Goal: Transaction & Acquisition: Purchase product/service

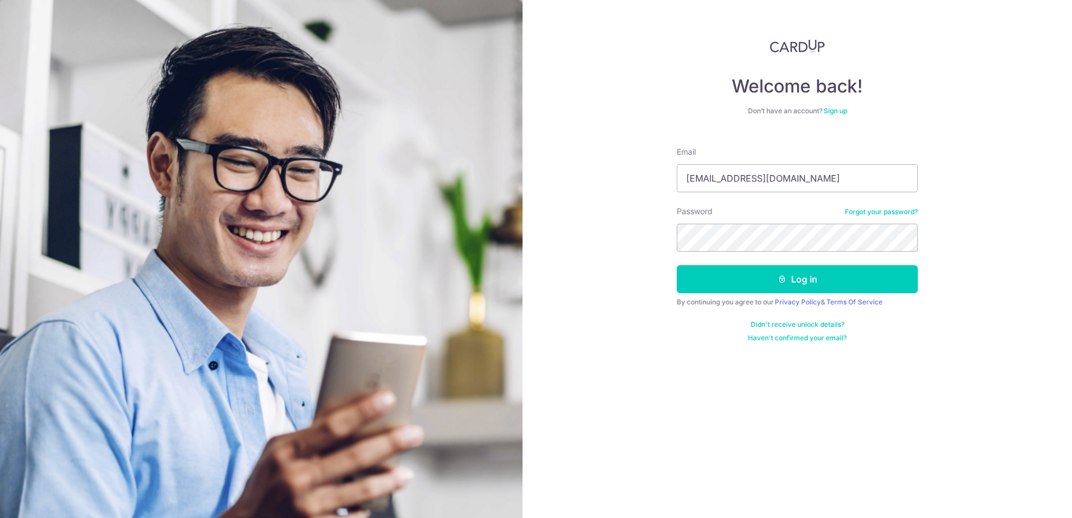
drag, startPoint x: 980, startPoint y: 171, endPoint x: 977, endPoint y: 177, distance: 6.3
click at [980, 171] on div "Welcome back! Don’t have an account? Sign up Email weixiong.oo@outlook.sg Passw…" at bounding box center [797, 259] width 549 height 518
click at [861, 278] on button "Log in" at bounding box center [797, 279] width 241 height 28
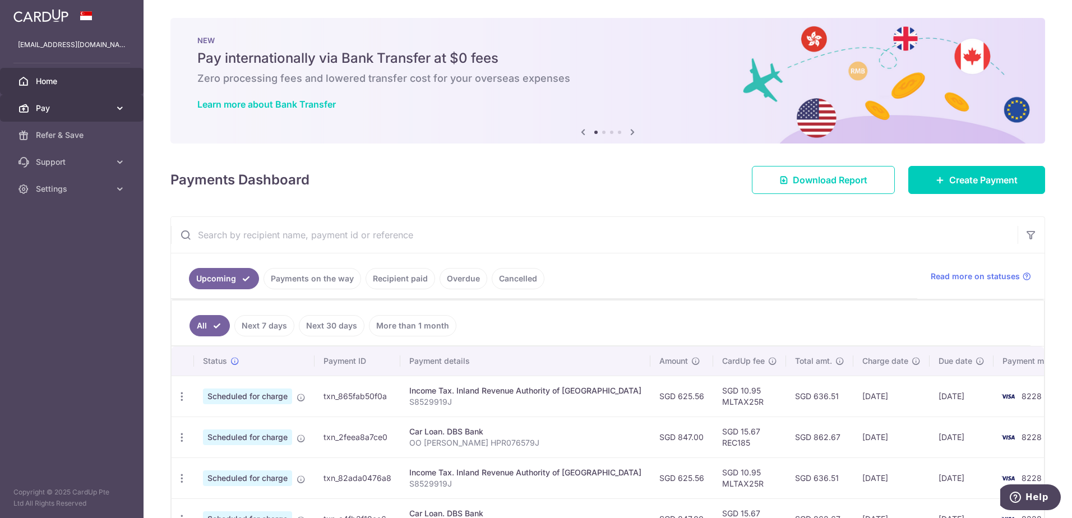
click at [101, 104] on span "Pay" at bounding box center [73, 108] width 74 height 11
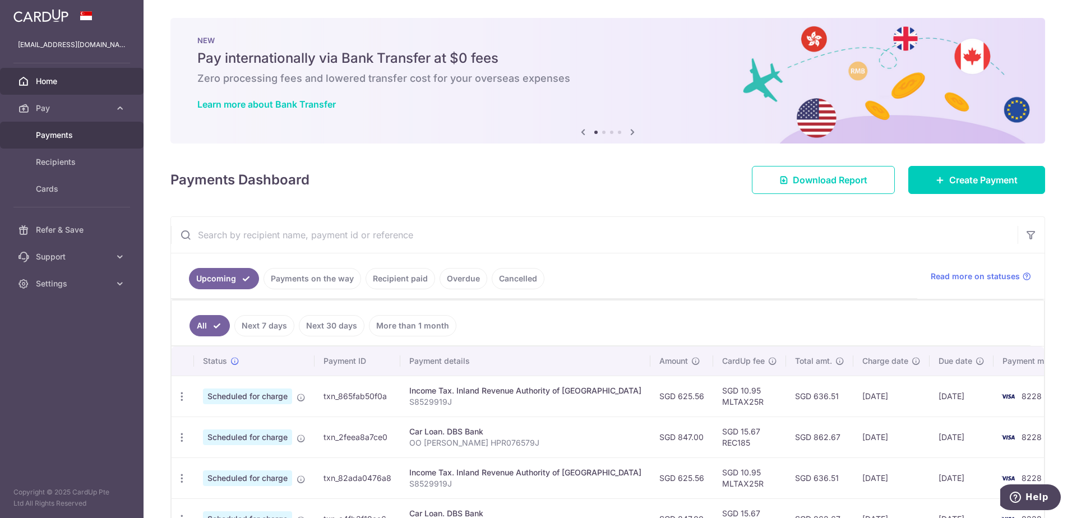
click at [78, 135] on span "Payments" at bounding box center [73, 135] width 74 height 11
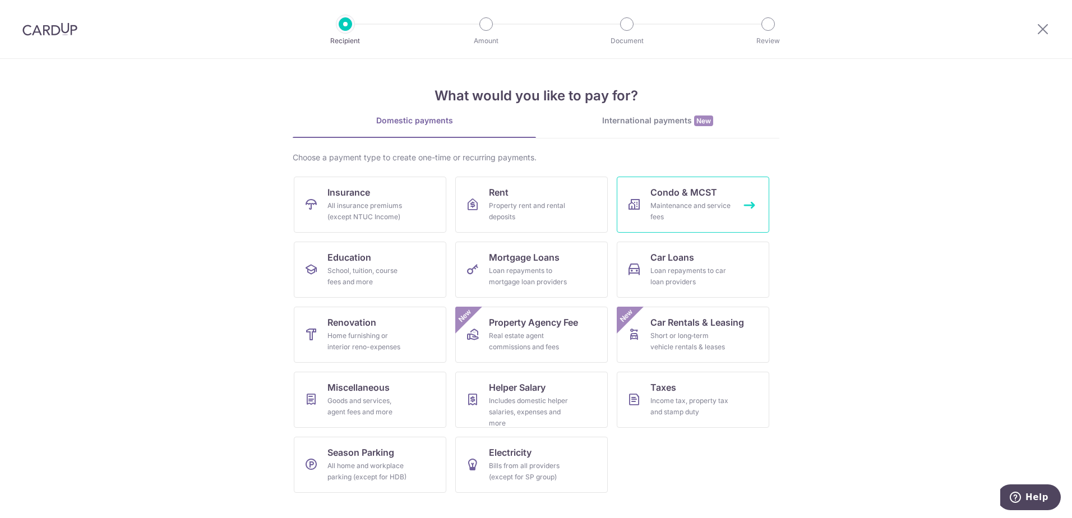
click at [691, 222] on div "Maintenance and service fees" at bounding box center [690, 211] width 81 height 22
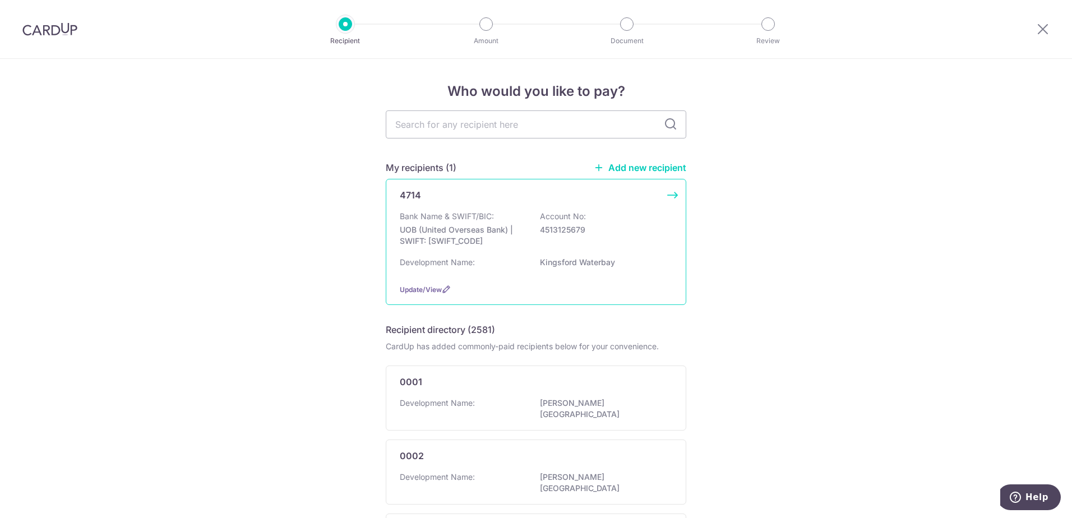
click at [653, 246] on div "Bank Name & SWIFT/BIC: UOB (United Overseas Bank) | SWIFT: UOVBSGSGXXX Account …" at bounding box center [536, 231] width 272 height 41
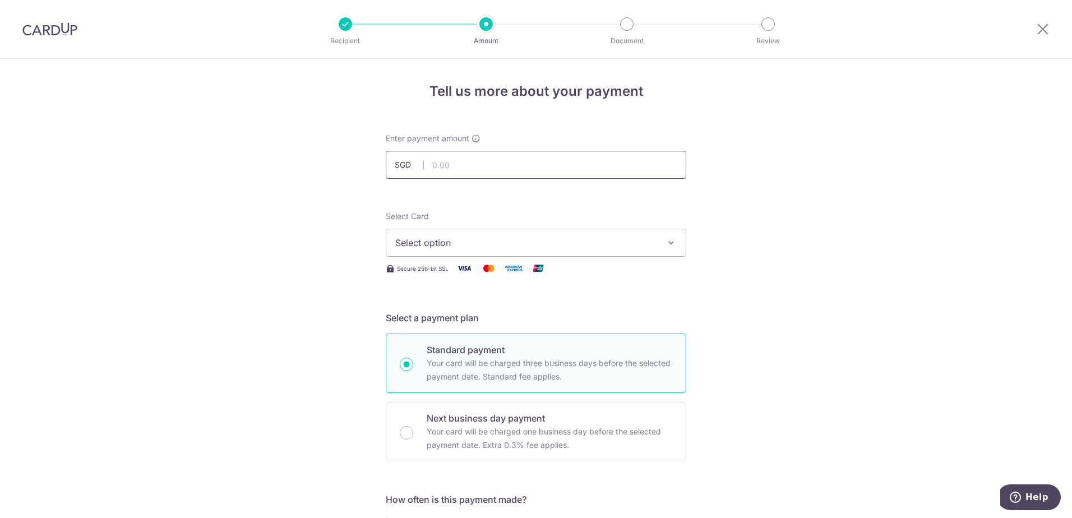
click at [532, 173] on input "text" at bounding box center [536, 165] width 301 height 28
click at [525, 165] on input "926.33" at bounding box center [536, 165] width 301 height 28
drag, startPoint x: 525, startPoint y: 165, endPoint x: 418, endPoint y: 160, distance: 107.2
click at [418, 160] on div "SGD 926.33" at bounding box center [536, 165] width 301 height 28
click button "Add Card" at bounding box center [0, 0] width 0 height 0
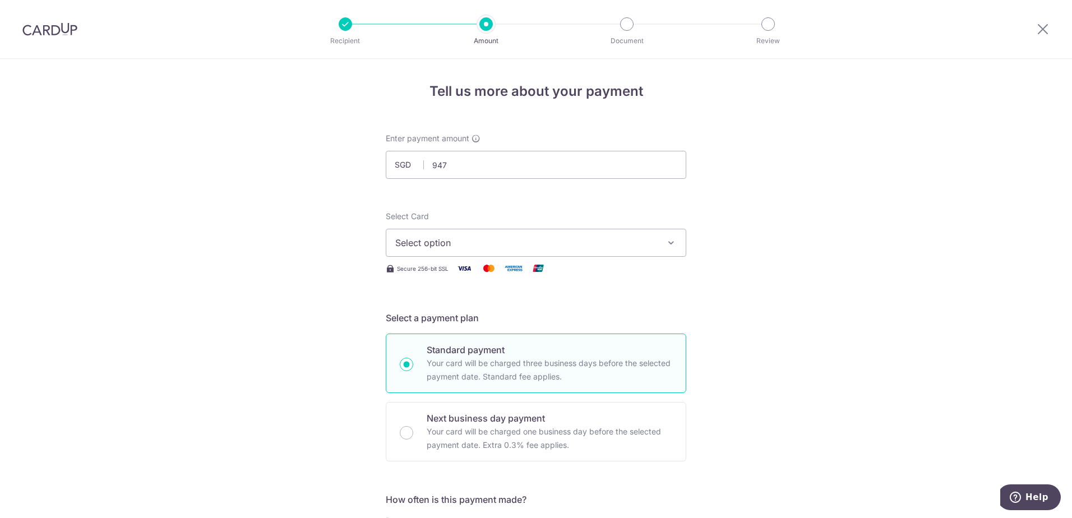
type input "947.00"
click at [488, 234] on button "Select option" at bounding box center [536, 243] width 301 height 28
click at [464, 327] on span "**** 8228" at bounding box center [535, 322] width 281 height 13
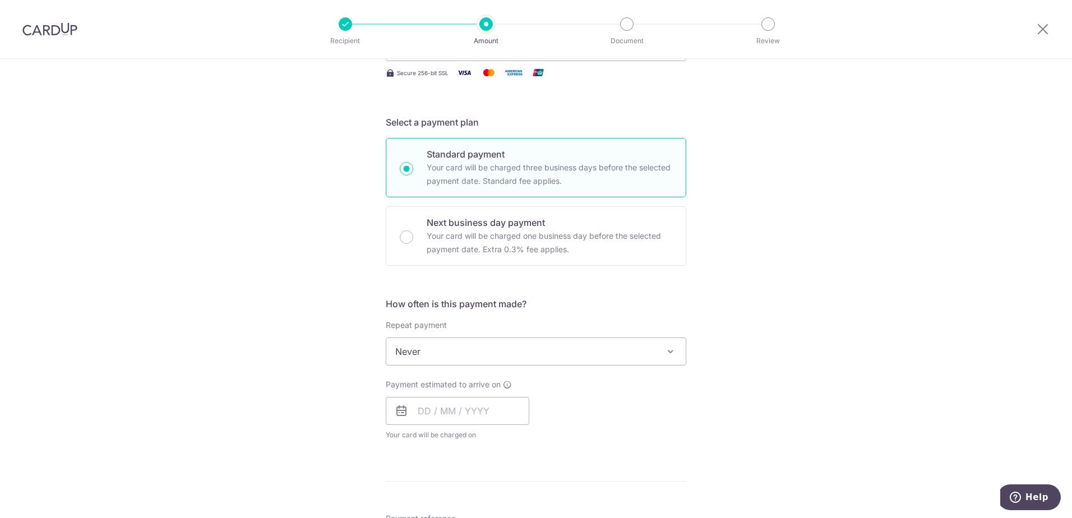
scroll to position [224, 0]
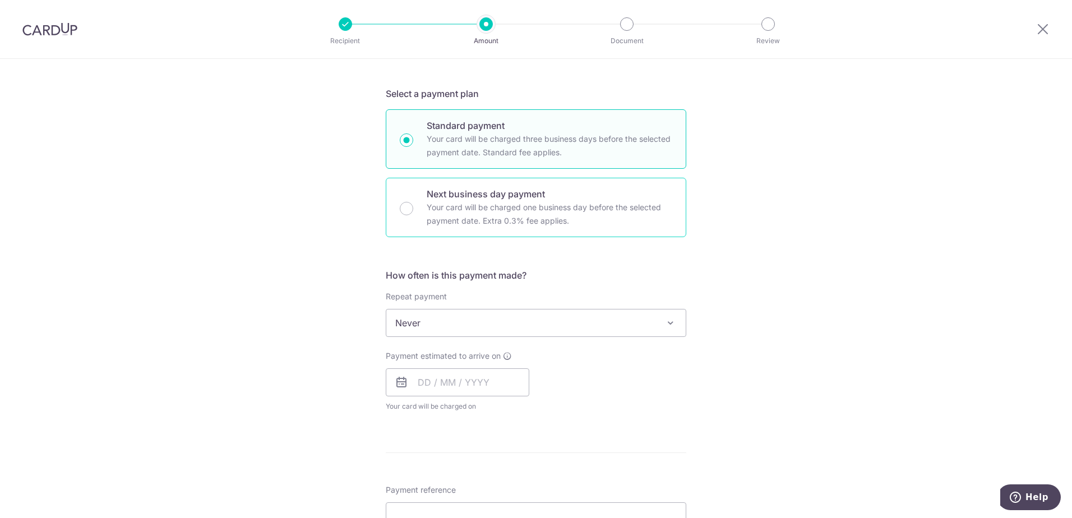
click at [608, 216] on p "Your card will be charged one business day before the selected payment date. Ex…" at bounding box center [550, 214] width 246 height 27
click at [413, 215] on input "Next business day payment Your card will be charged one business day before the…" at bounding box center [406, 208] width 13 height 13
radio input "false"
radio input "true"
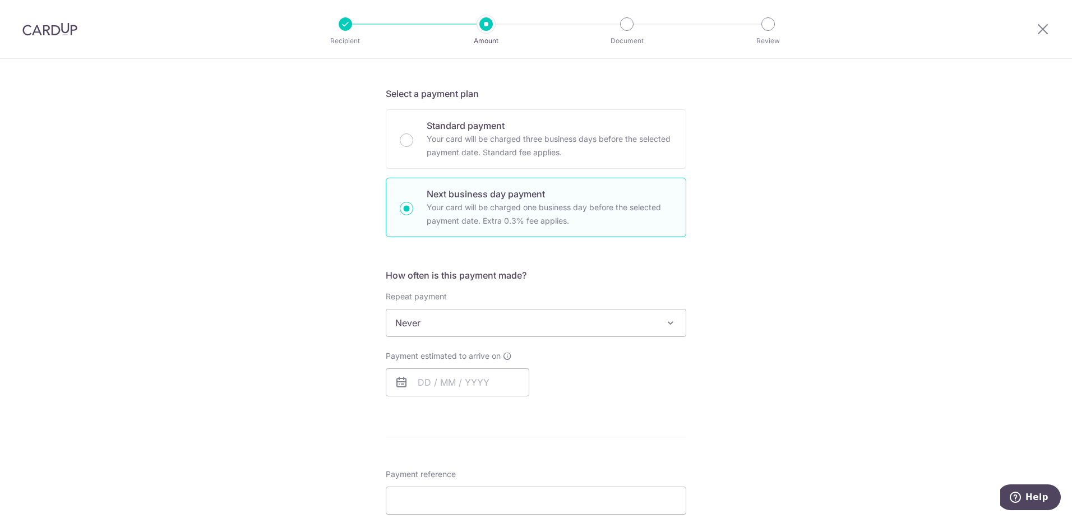
click at [673, 324] on span at bounding box center [670, 322] width 13 height 13
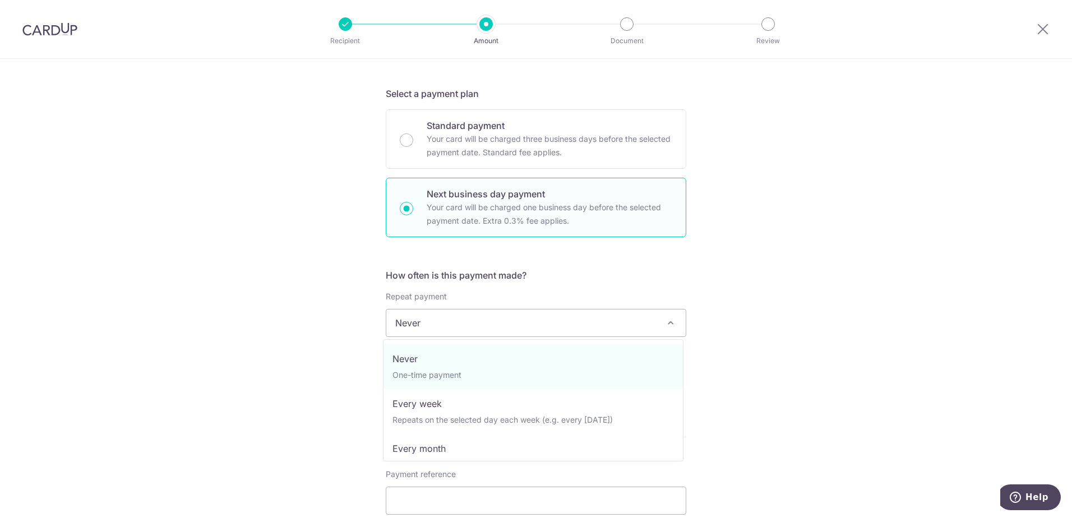
click at [825, 302] on div "Tell us more about your payment Enter payment amount SGD 947.00 947.00 Select C…" at bounding box center [536, 361] width 1072 height 1053
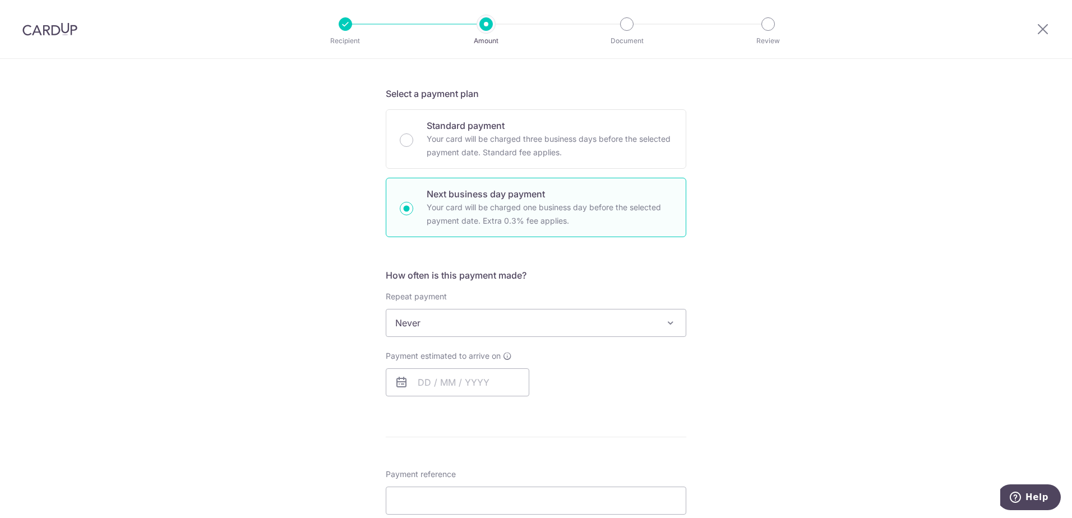
scroll to position [280, 0]
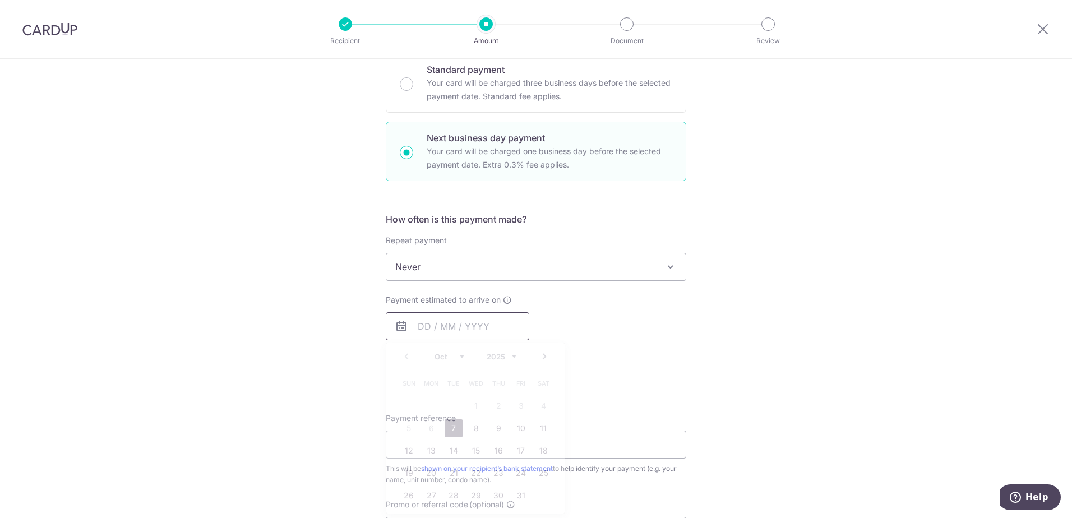
click at [487, 321] on input "text" at bounding box center [458, 326] width 144 height 28
click at [453, 429] on link "7" at bounding box center [454, 428] width 18 height 18
type input "07/10/2025"
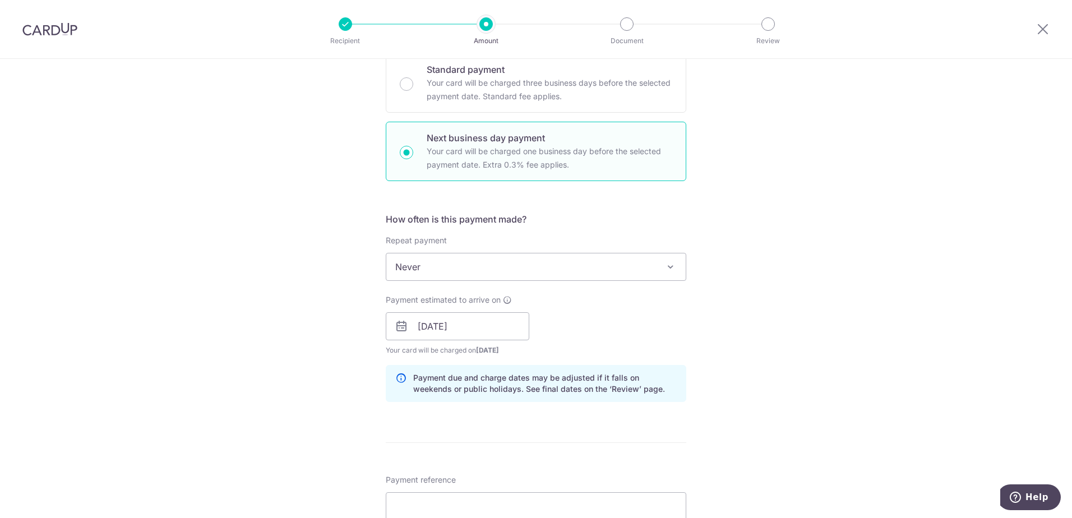
click at [736, 350] on div "Tell us more about your payment Enter payment amount SGD 947.00 947.00 Select C…" at bounding box center [536, 336] width 1072 height 1115
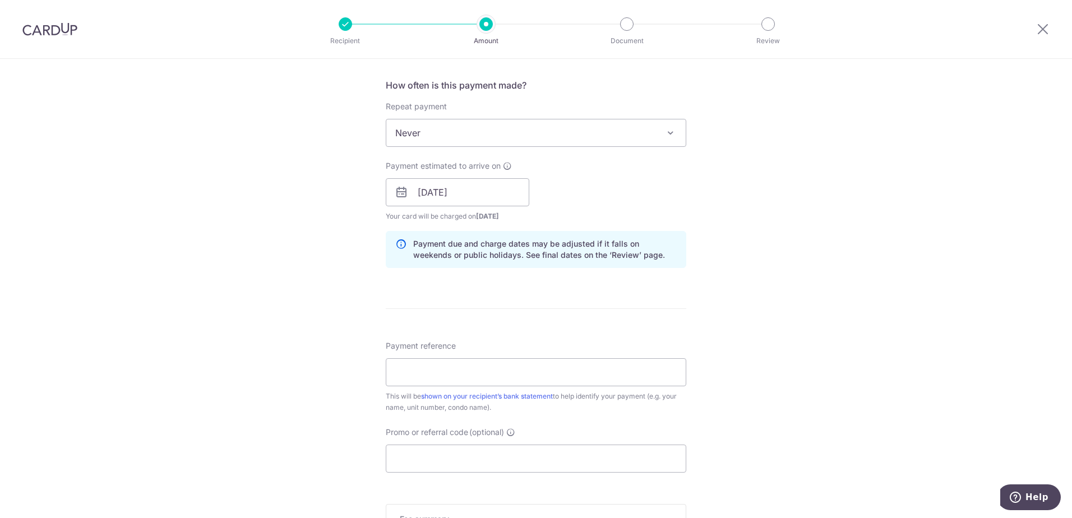
scroll to position [449, 0]
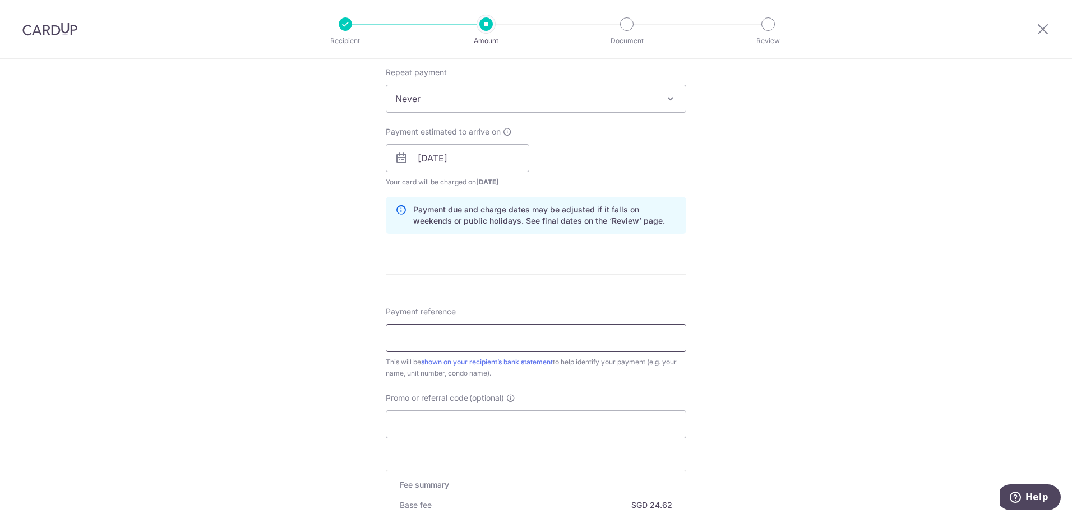
click at [593, 341] on input "Payment reference" at bounding box center [536, 338] width 301 height 28
type input "KWB 78 16-69"
click at [502, 426] on input "Promo or referral code (optional)" at bounding box center [536, 424] width 301 height 28
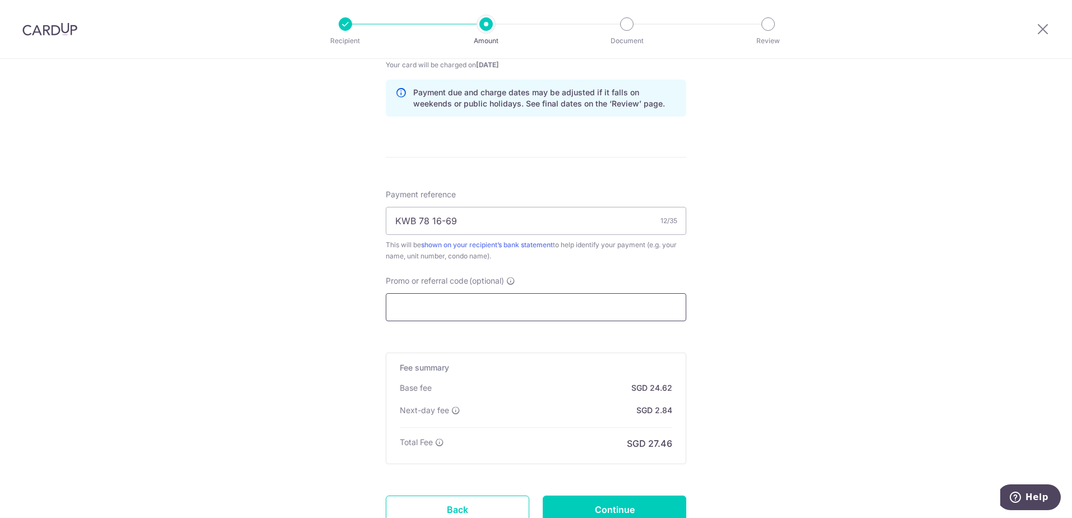
scroll to position [655, 0]
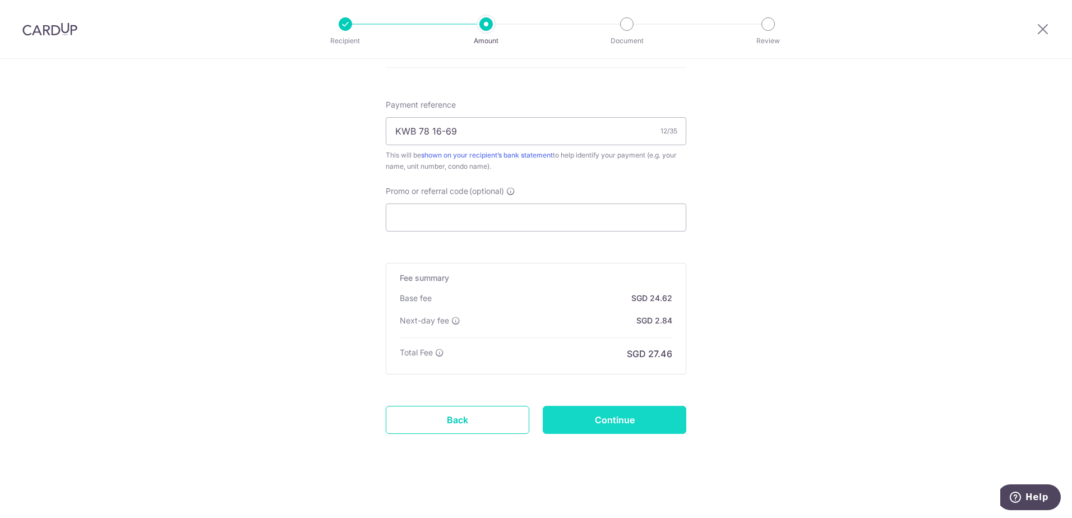
click at [646, 429] on input "Continue" at bounding box center [615, 420] width 144 height 28
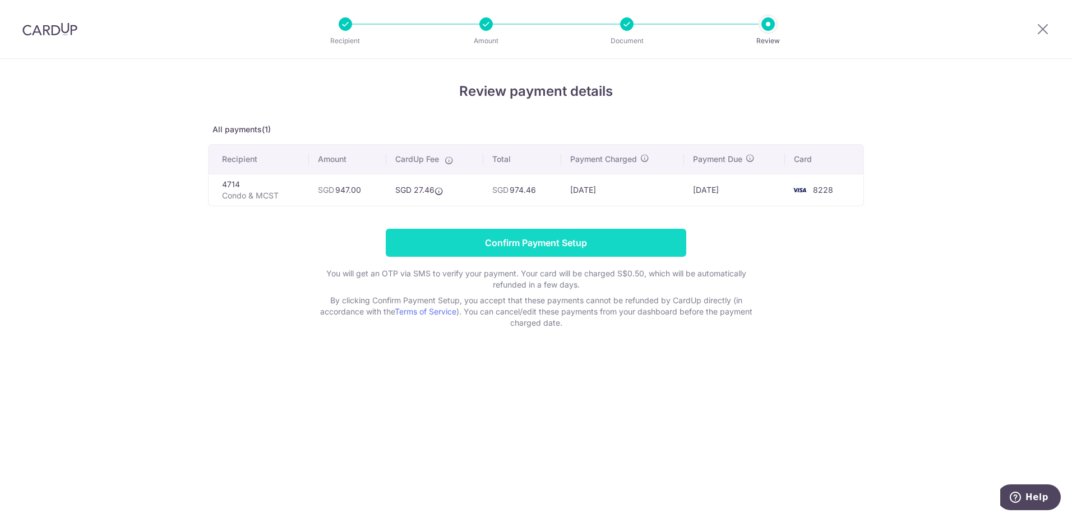
click at [555, 242] on input "Confirm Payment Setup" at bounding box center [536, 243] width 301 height 28
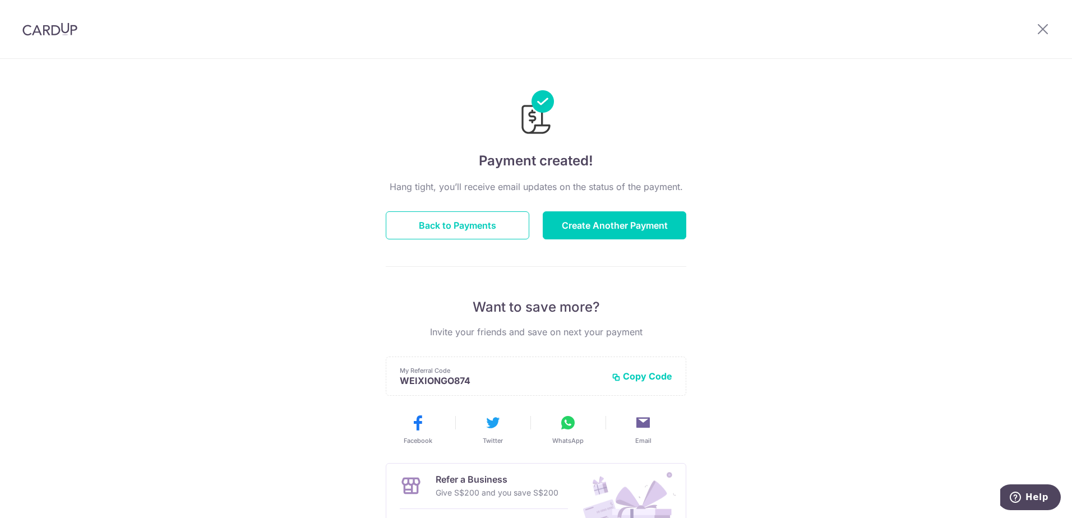
click at [834, 188] on div "Payment created! Hang tight, you’ll receive email updates on the status of the …" at bounding box center [536, 358] width 1072 height 599
click at [474, 228] on button "Back to Payments" at bounding box center [458, 225] width 144 height 28
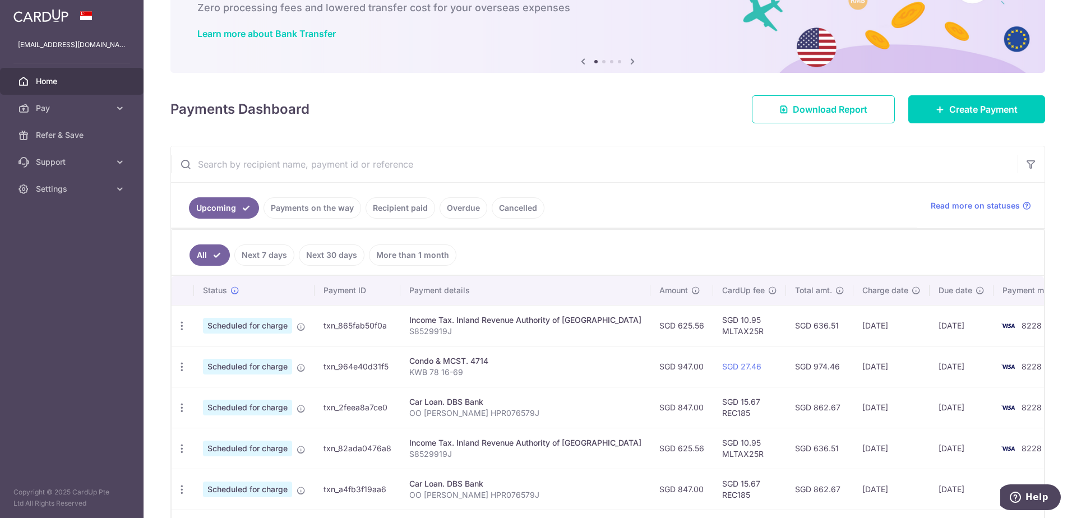
scroll to position [68, 0]
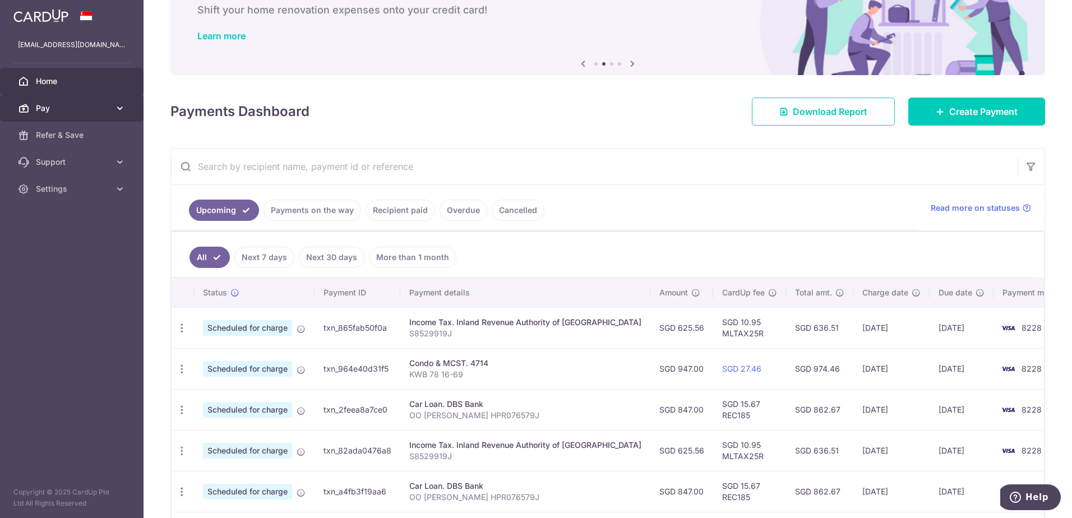
click at [103, 113] on span "Pay" at bounding box center [73, 108] width 74 height 11
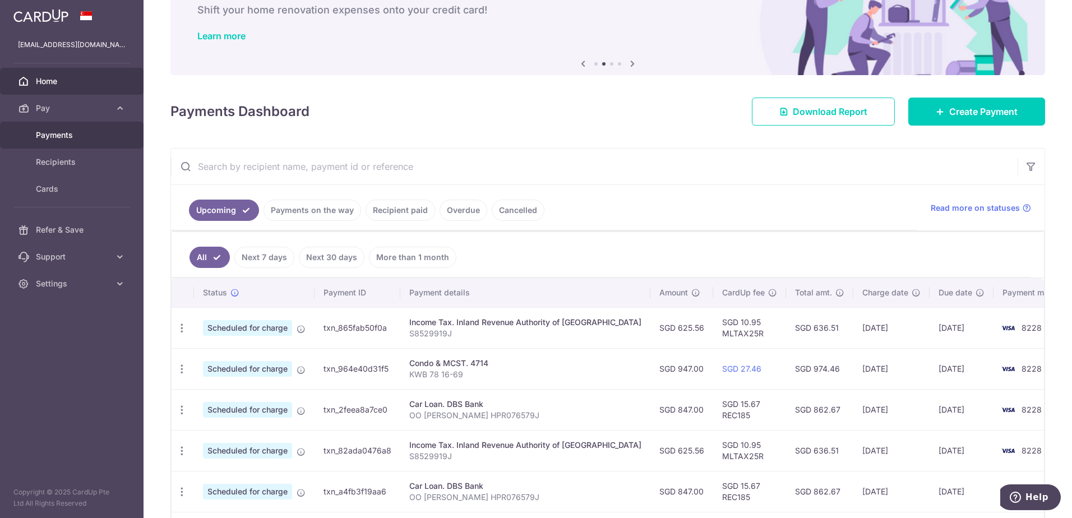
click at [85, 137] on span "Payments" at bounding box center [73, 135] width 74 height 11
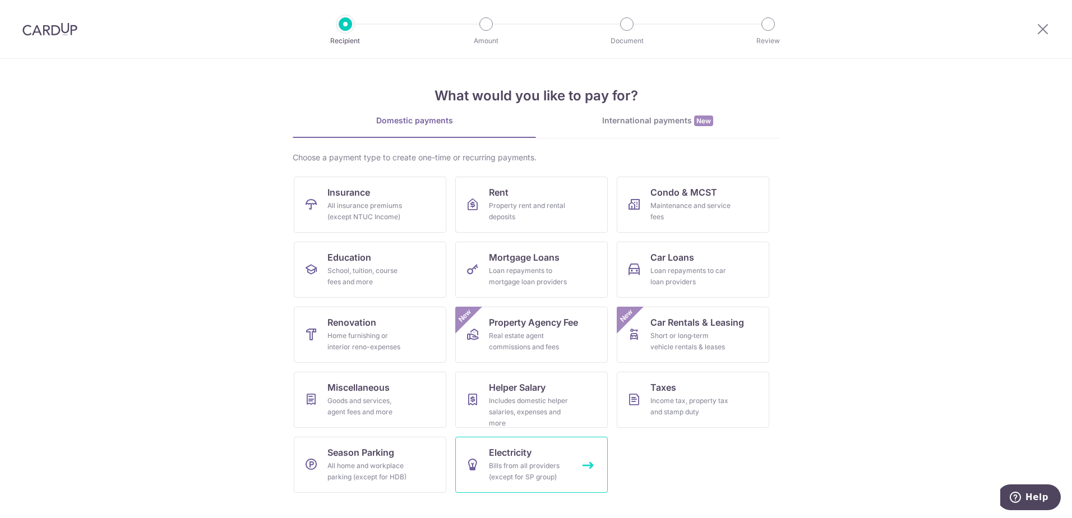
click at [521, 472] on div "Bills from all providers (except for SP group)" at bounding box center [529, 471] width 81 height 22
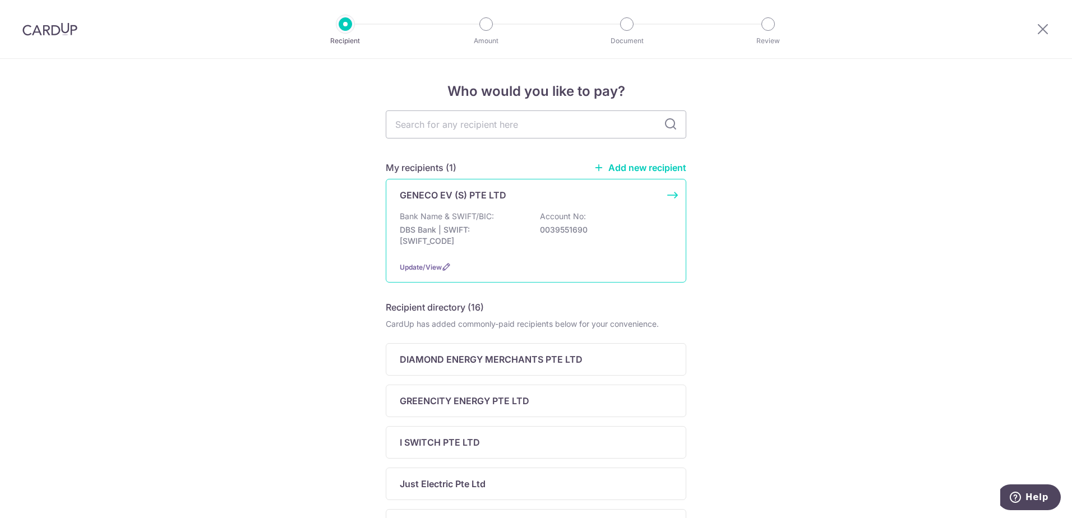
click at [584, 215] on div "Bank Name & SWIFT/BIC: DBS Bank | SWIFT: DBSSSGSGXXX Account No: 0039551690" at bounding box center [536, 231] width 272 height 41
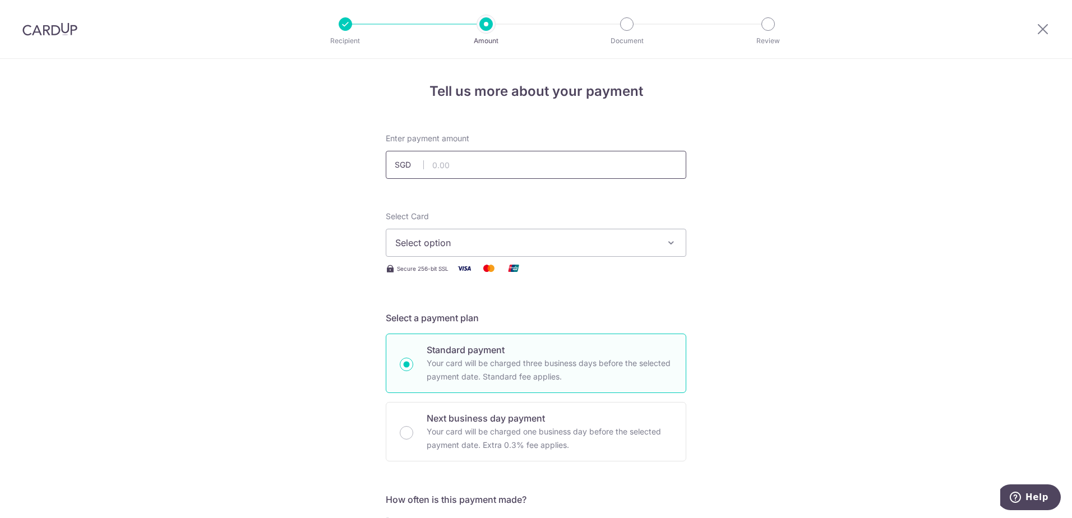
click at [577, 161] on input "text" at bounding box center [536, 165] width 301 height 28
type input "321.43"
click button "Add Card" at bounding box center [0, 0] width 0 height 0
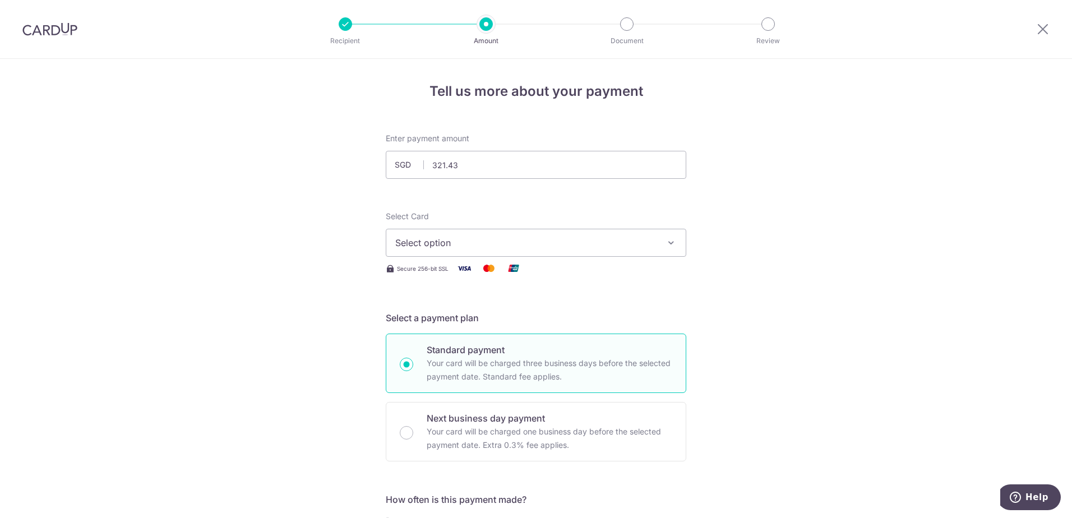
click at [615, 238] on span "Select option" at bounding box center [525, 242] width 261 height 13
click at [543, 325] on span "**** 8228" at bounding box center [535, 322] width 281 height 13
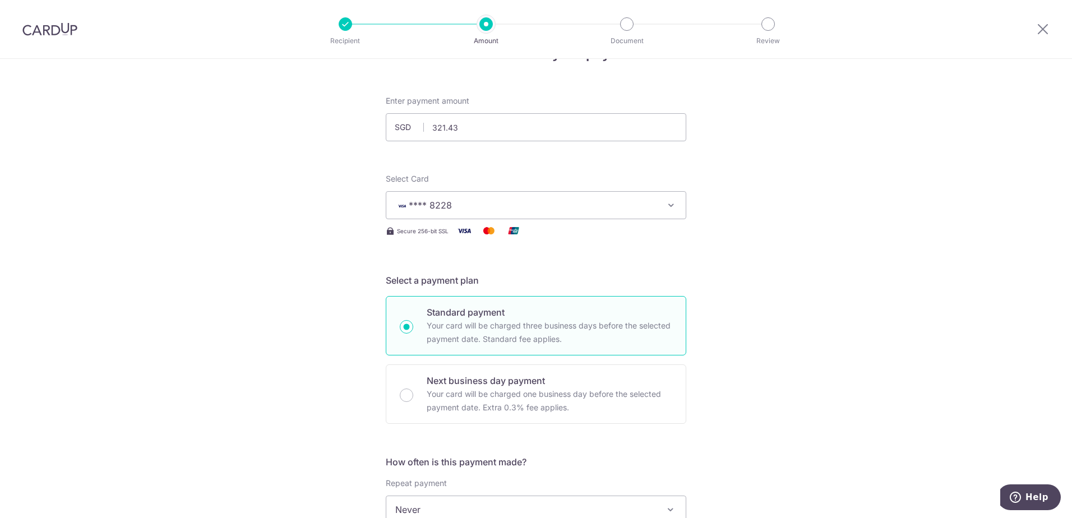
scroll to position [56, 0]
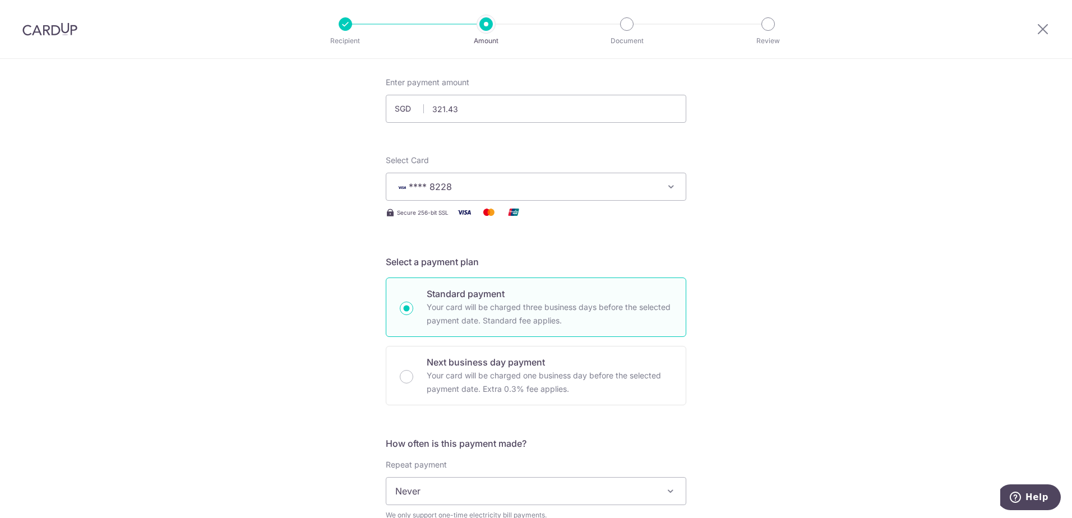
click at [642, 374] on p "Your card will be charged one business day before the selected payment date. Ex…" at bounding box center [550, 382] width 246 height 27
click at [413, 374] on input "Next business day payment Your card will be charged one business day before the…" at bounding box center [406, 376] width 13 height 13
radio input "false"
radio input "true"
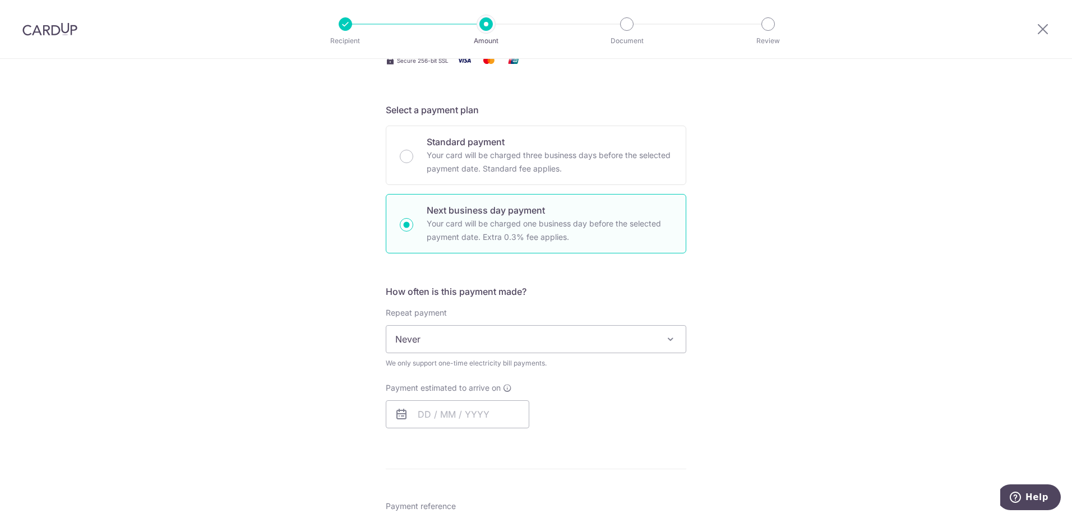
scroll to position [224, 0]
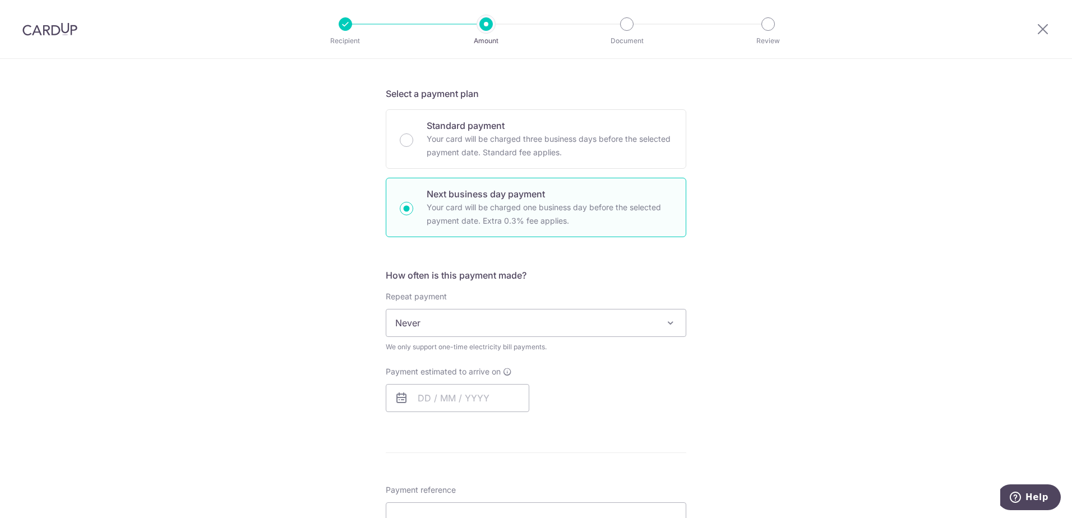
click at [643, 313] on span "Never" at bounding box center [535, 322] width 299 height 27
click at [772, 304] on div "Tell us more about your payment Enter payment amount SGD 321.43 321.43 Select C…" at bounding box center [536, 369] width 1072 height 1069
click at [468, 392] on input "text" at bounding box center [458, 398] width 144 height 28
click at [452, 498] on link "7" at bounding box center [454, 500] width 18 height 18
type input "07/10/2025"
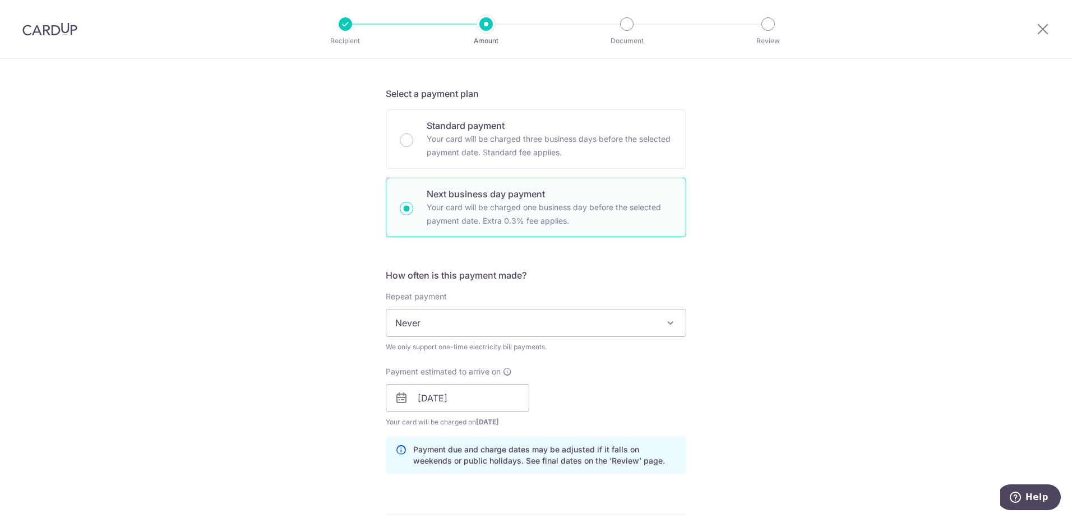
click at [788, 352] on div "Tell us more about your payment Enter payment amount SGD 321.43 321.43 Select C…" at bounding box center [536, 400] width 1072 height 1130
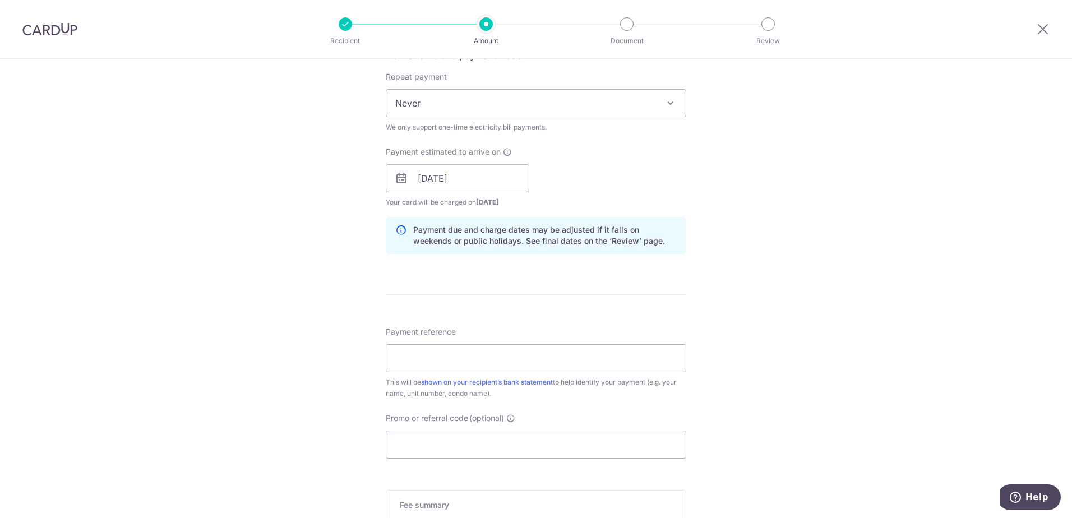
scroll to position [449, 0]
click at [549, 357] on input "Payment reference" at bounding box center [536, 354] width 301 height 28
type input "GC8215296Z"
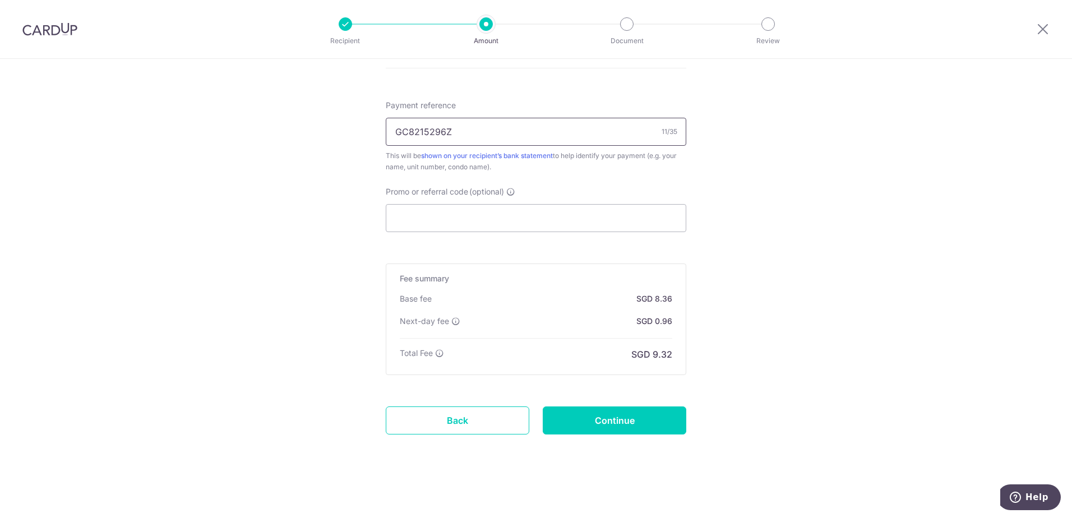
scroll to position [671, 0]
click at [662, 423] on input "Continue" at bounding box center [615, 420] width 144 height 28
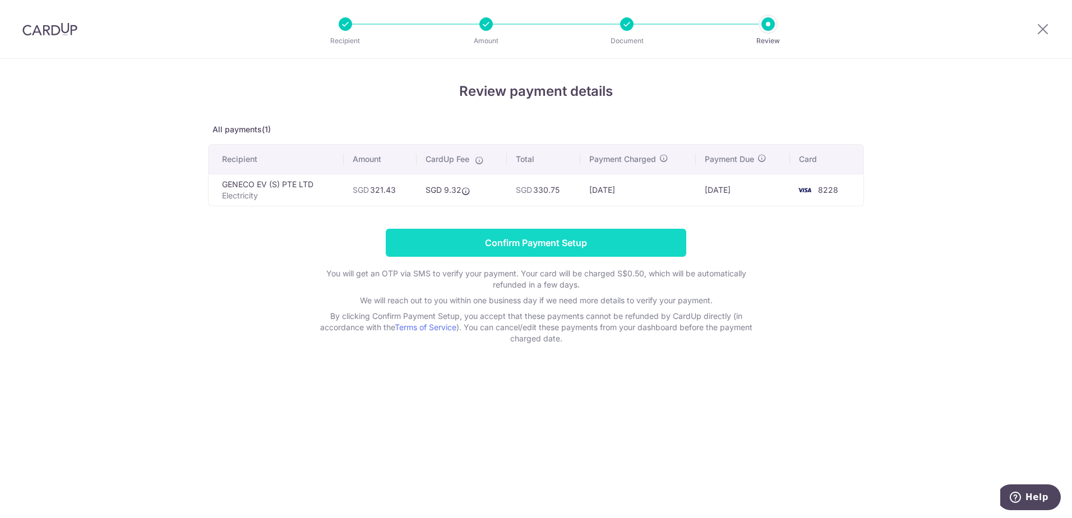
click at [618, 237] on input "Confirm Payment Setup" at bounding box center [536, 243] width 301 height 28
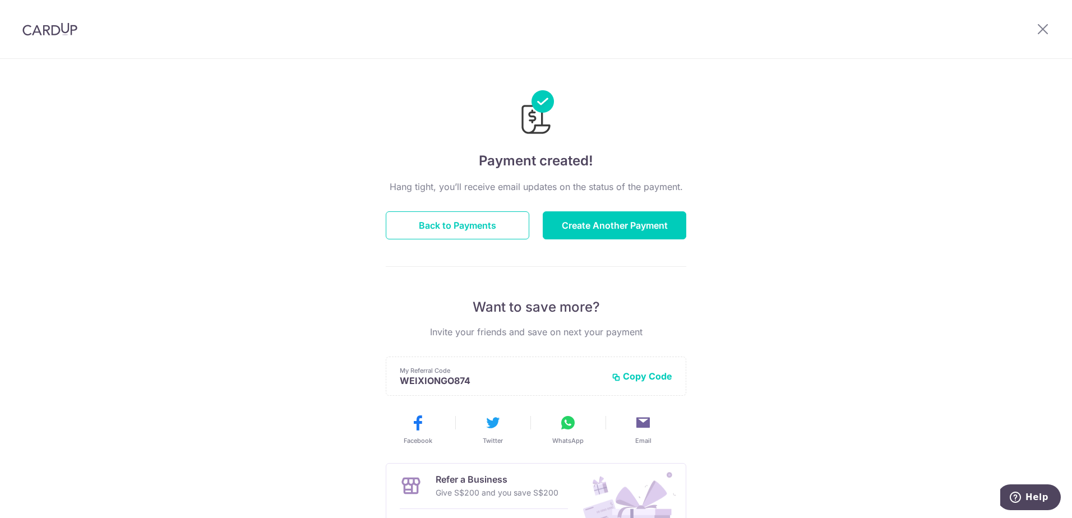
click at [68, 31] on img at bounding box center [49, 28] width 55 height 13
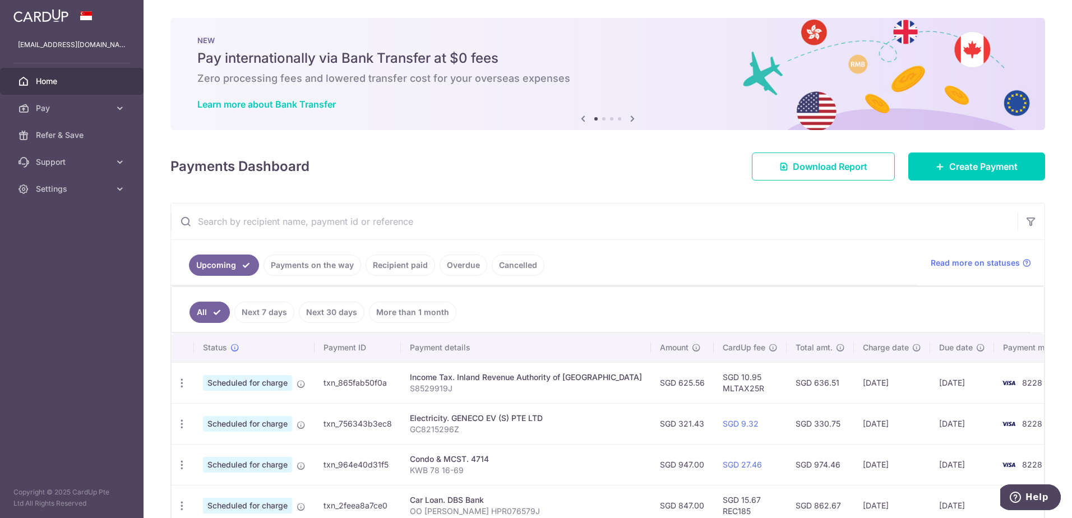
click at [287, 272] on link "Payments on the way" at bounding box center [313, 265] width 98 height 21
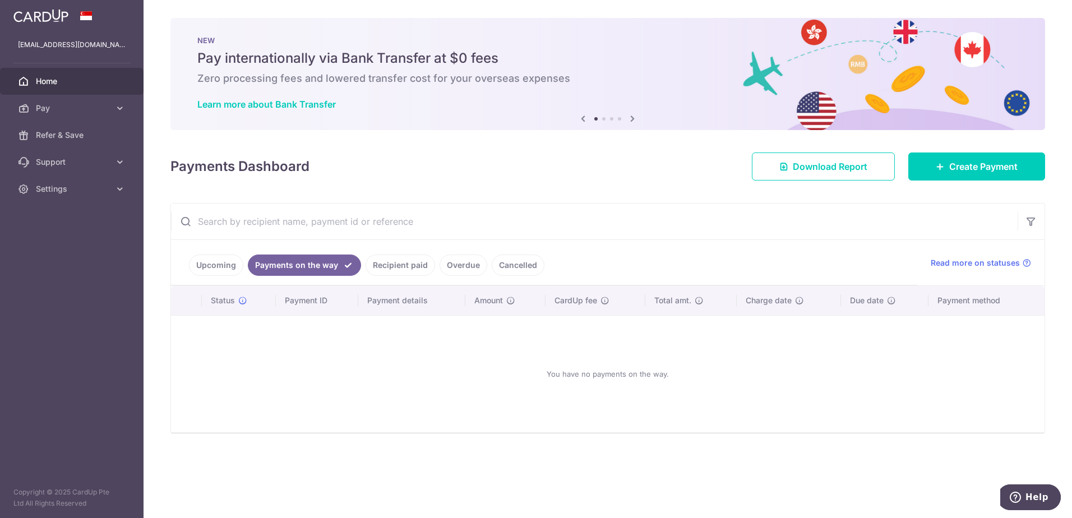
click at [406, 267] on link "Recipient paid" at bounding box center [401, 265] width 70 height 21
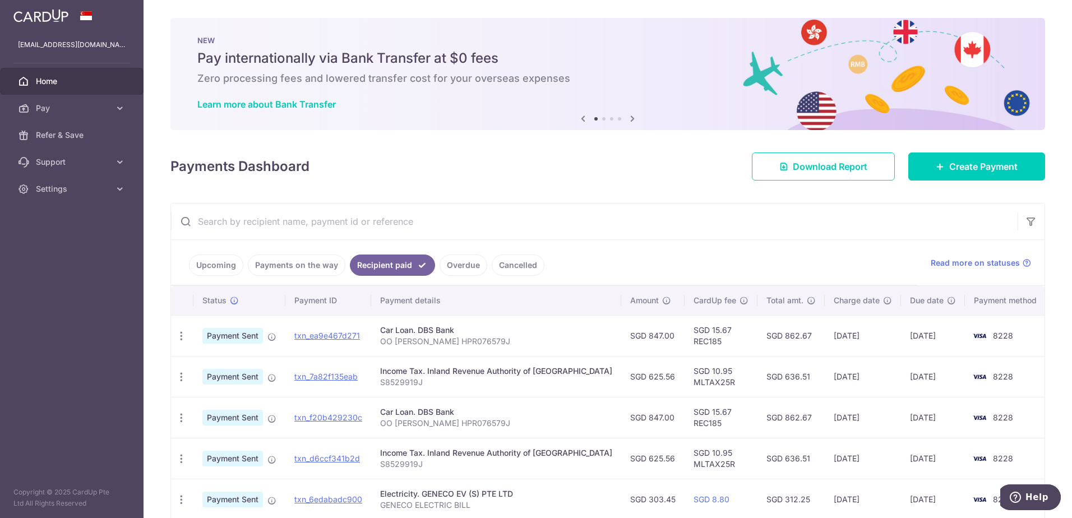
click at [224, 263] on link "Upcoming" at bounding box center [216, 265] width 54 height 21
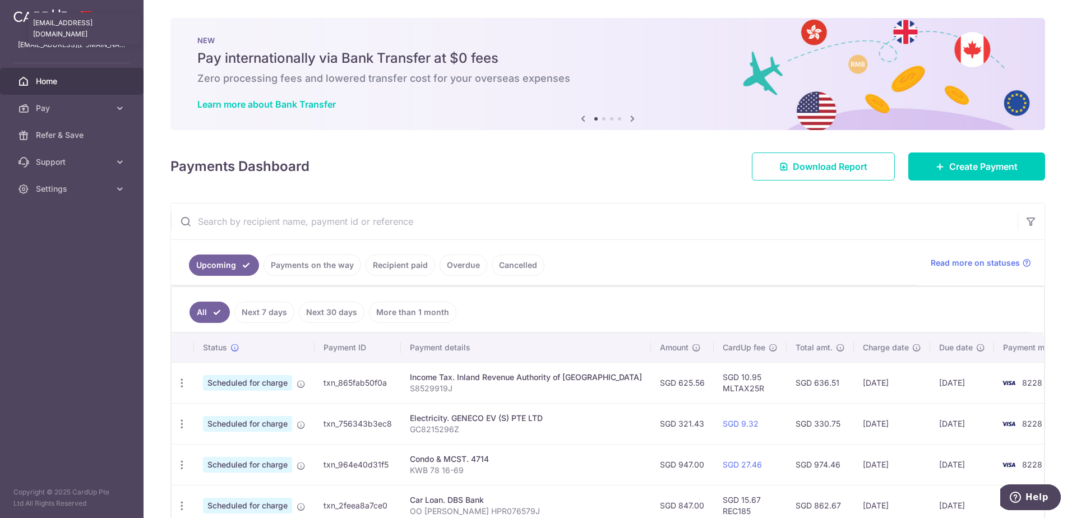
click at [70, 46] on p "weixiong.oo@outlook.sg" at bounding box center [72, 44] width 108 height 11
click at [110, 188] on link "Settings" at bounding box center [72, 188] width 144 height 27
click at [82, 251] on link "Logout" at bounding box center [72, 242] width 144 height 27
